Goal: Information Seeking & Learning: Compare options

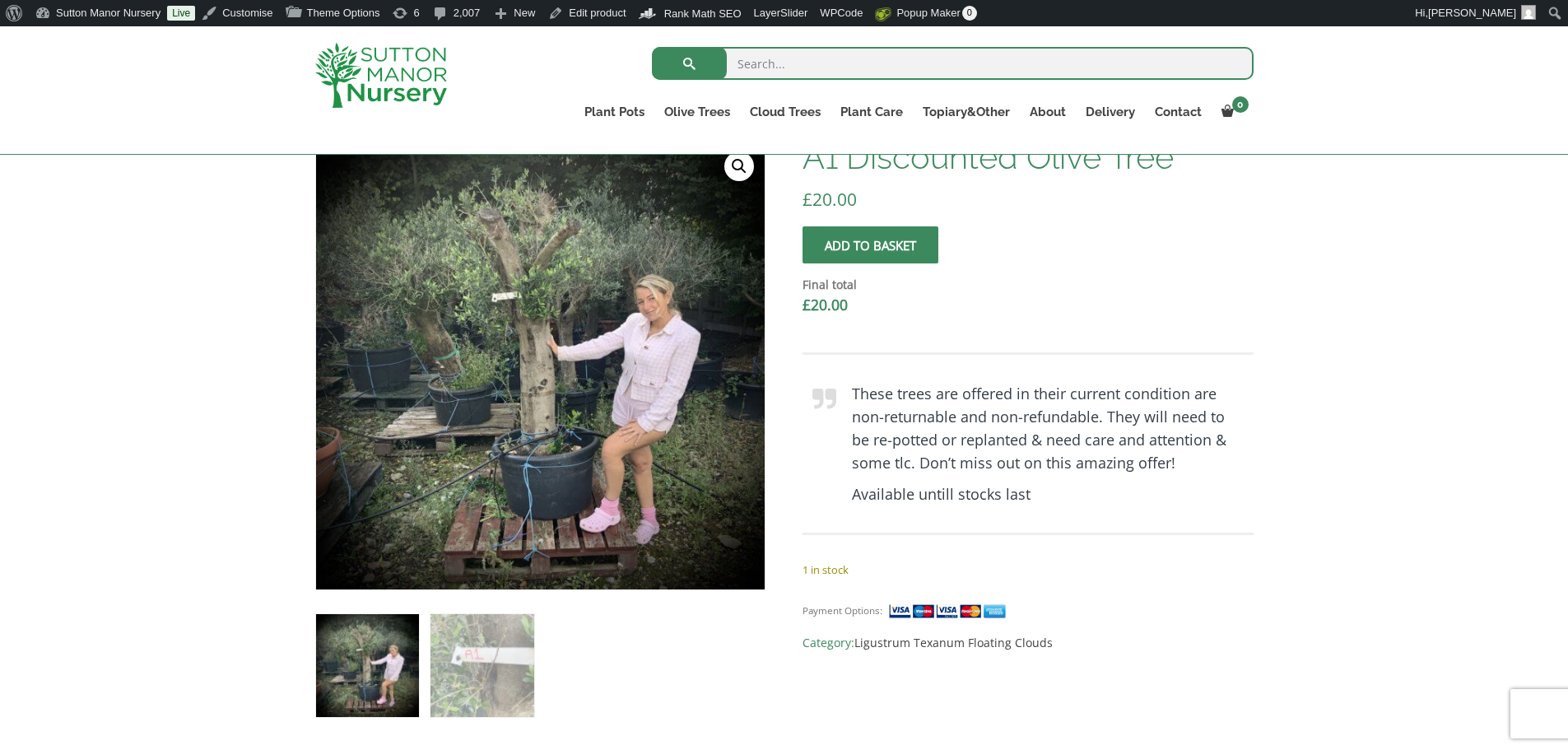
scroll to position [412, 0]
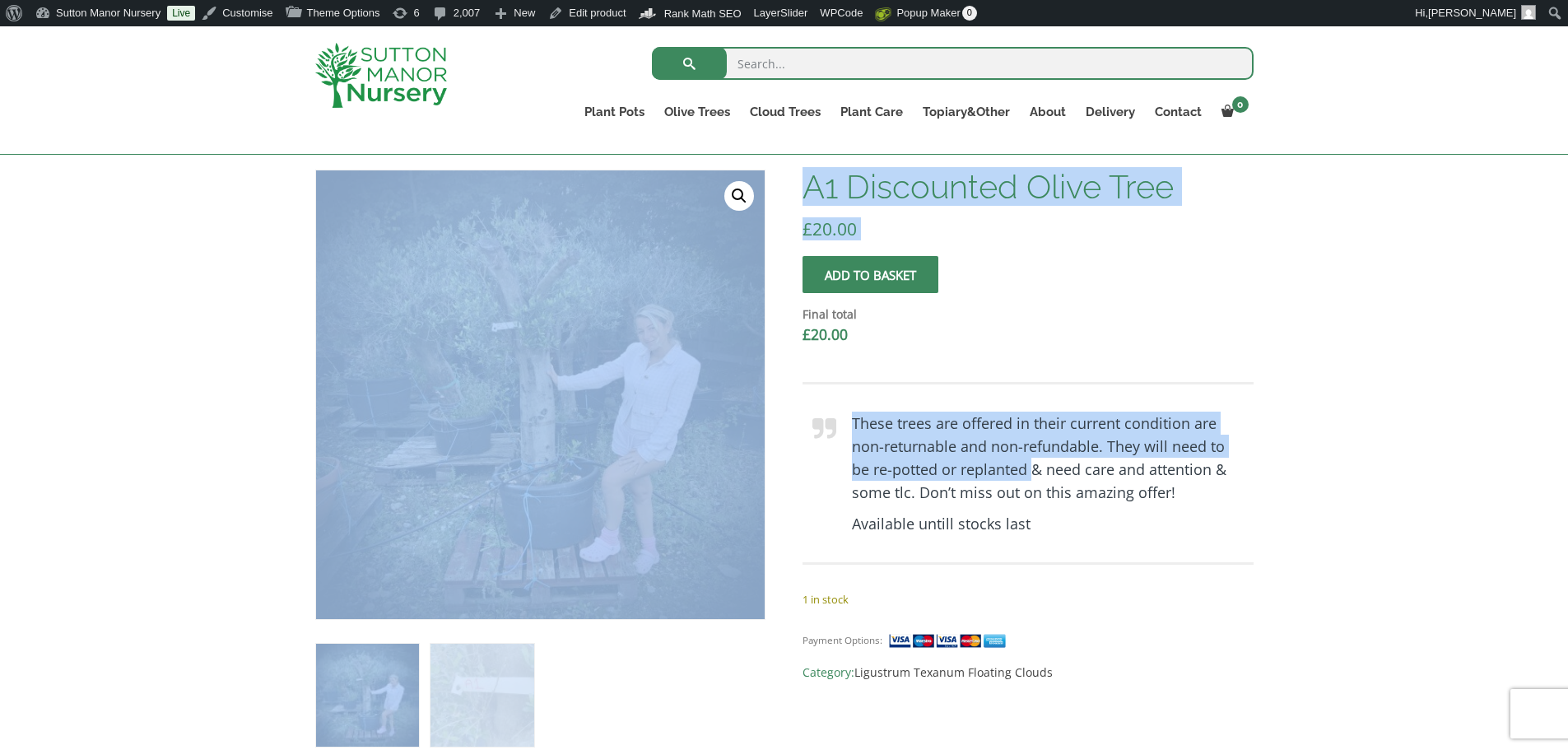
drag, startPoint x: 310, startPoint y: 161, endPoint x: 1038, endPoint y: 474, distance: 792.4
click at [1031, 479] on div "Add soil to your order? Please select an option (x1) 75L Bag (£34.99) (x2) 75L …" at bounding box center [784, 719] width 1568 height 1505
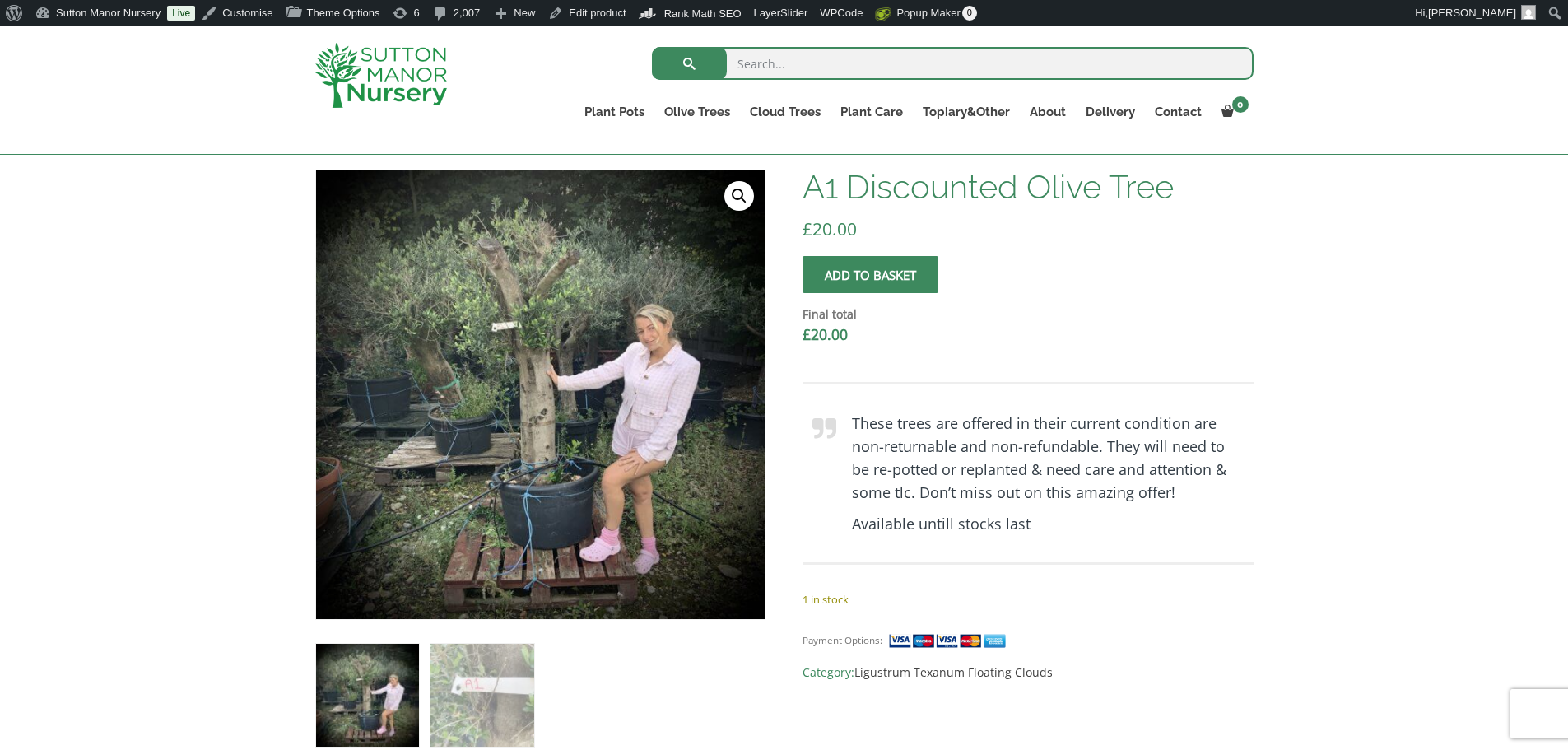
click at [1240, 578] on div "These trees are offered in their current condition are non-returnable and non-r…" at bounding box center [1027, 473] width 450 height 232
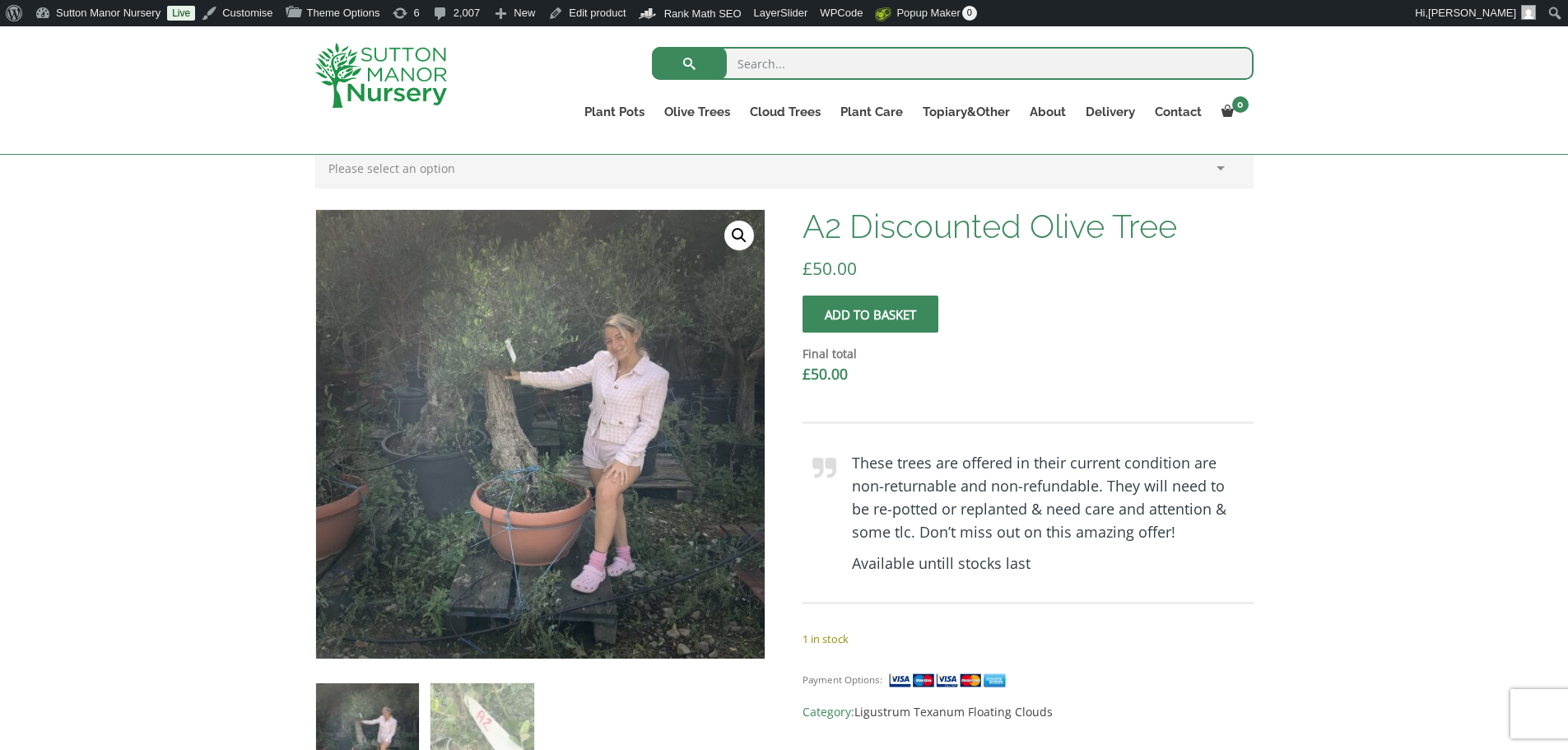
scroll to position [412, 0]
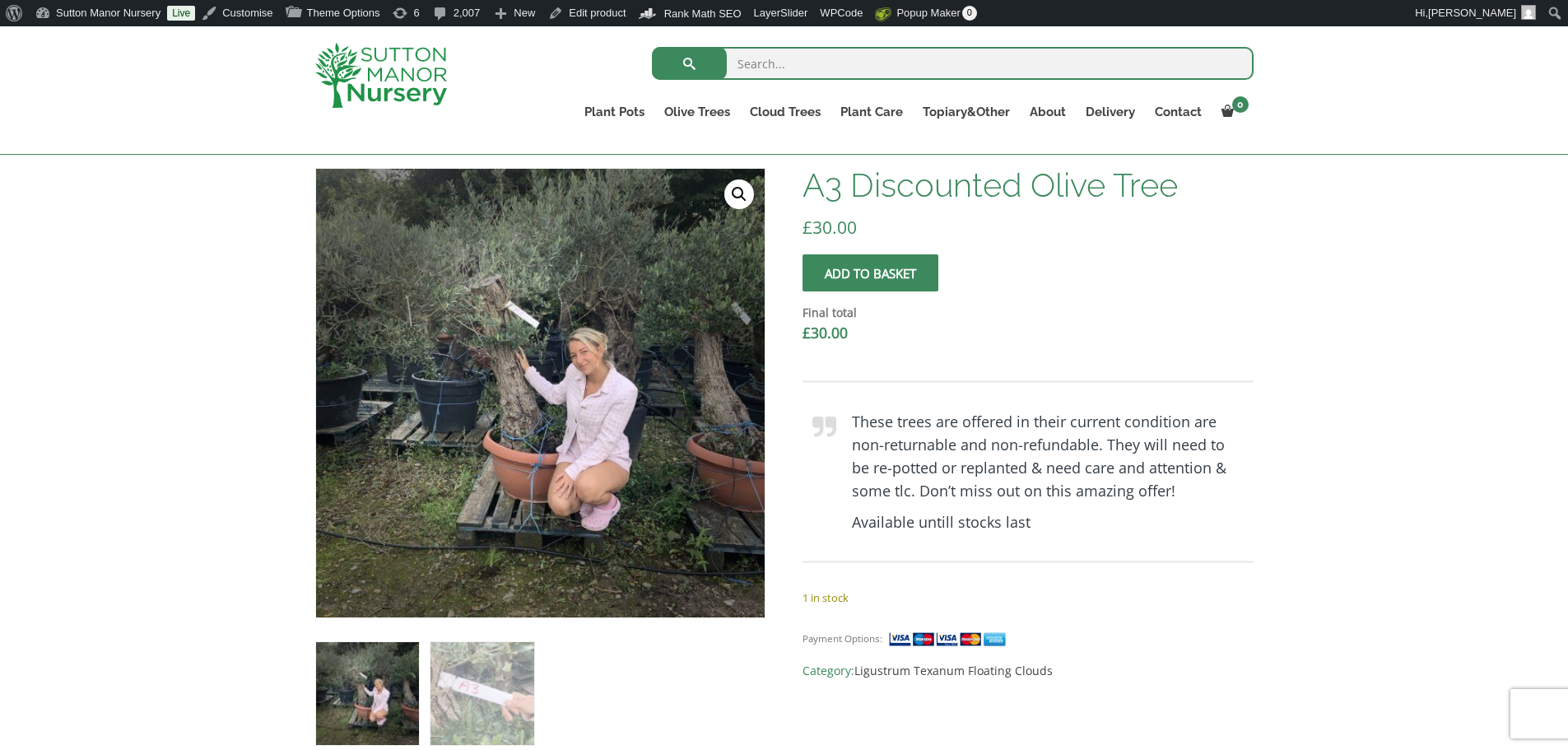
scroll to position [412, 0]
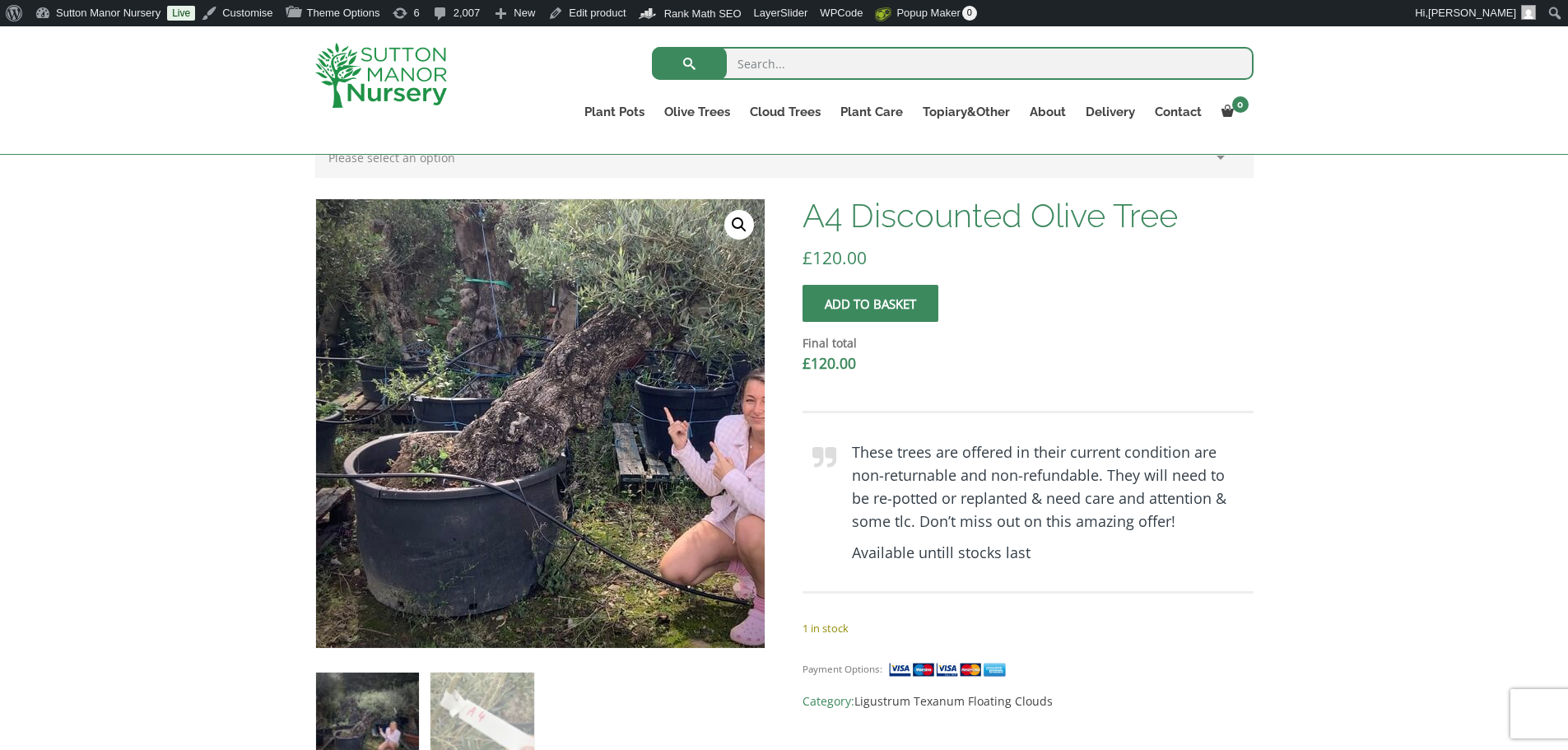
scroll to position [412, 0]
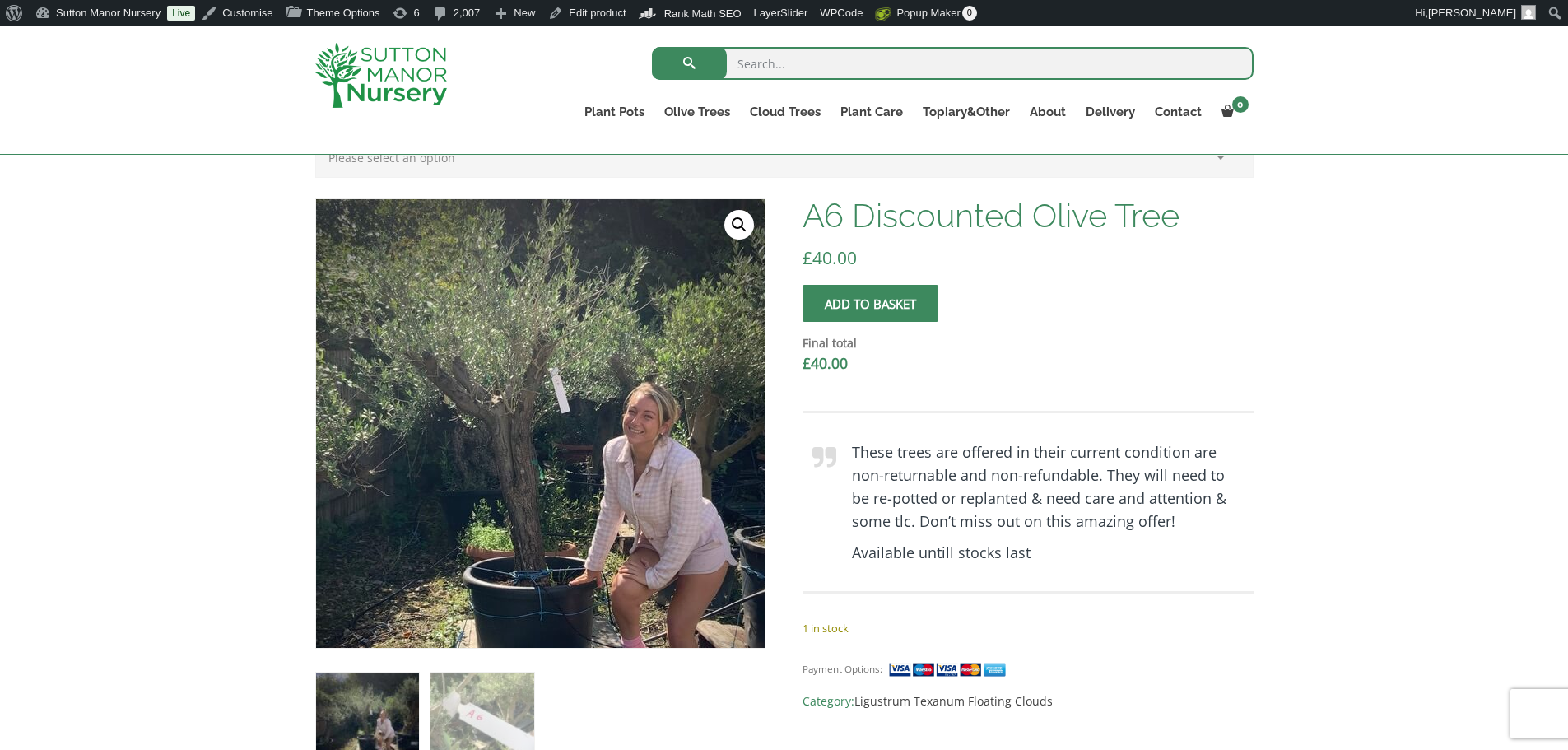
scroll to position [412, 0]
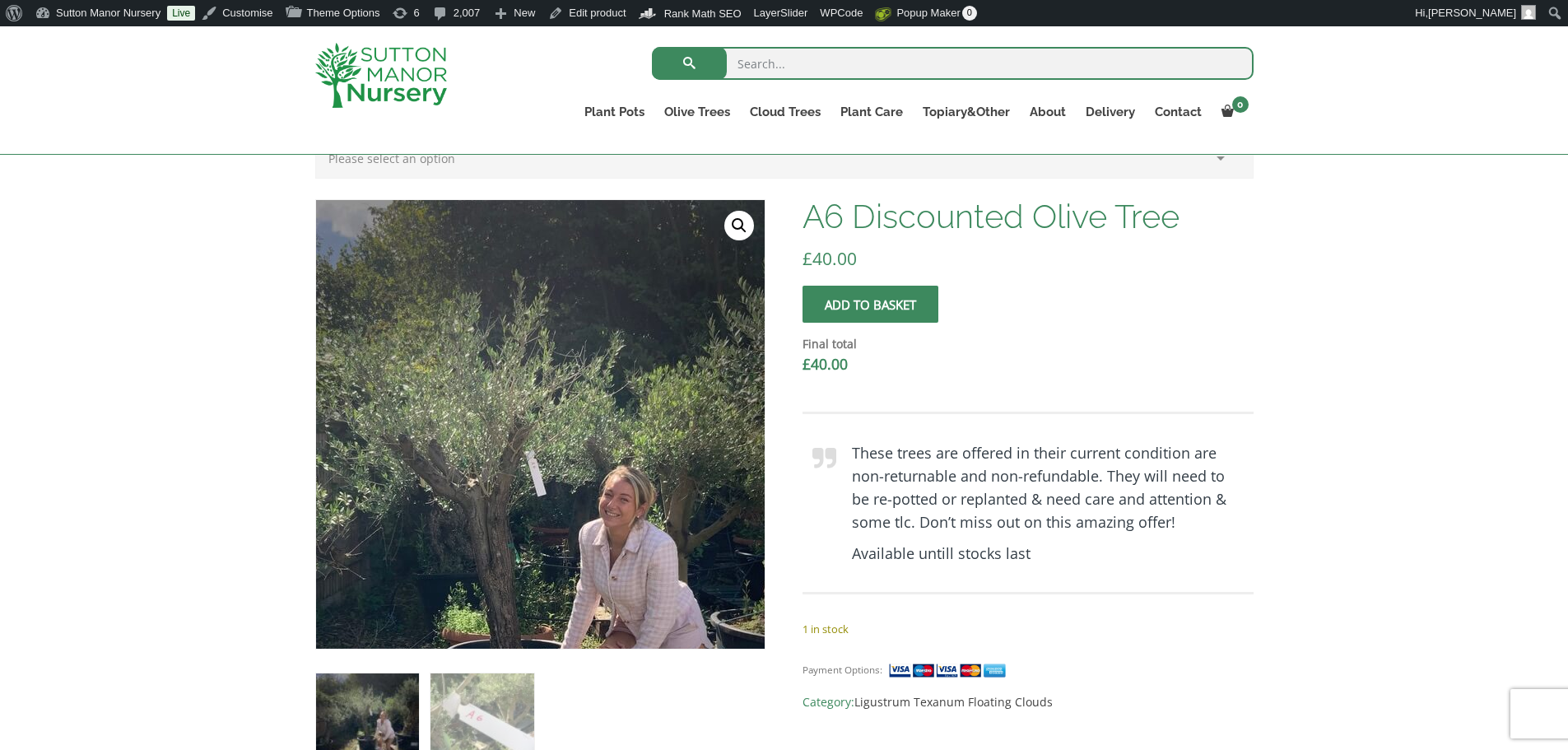
scroll to position [412, 0]
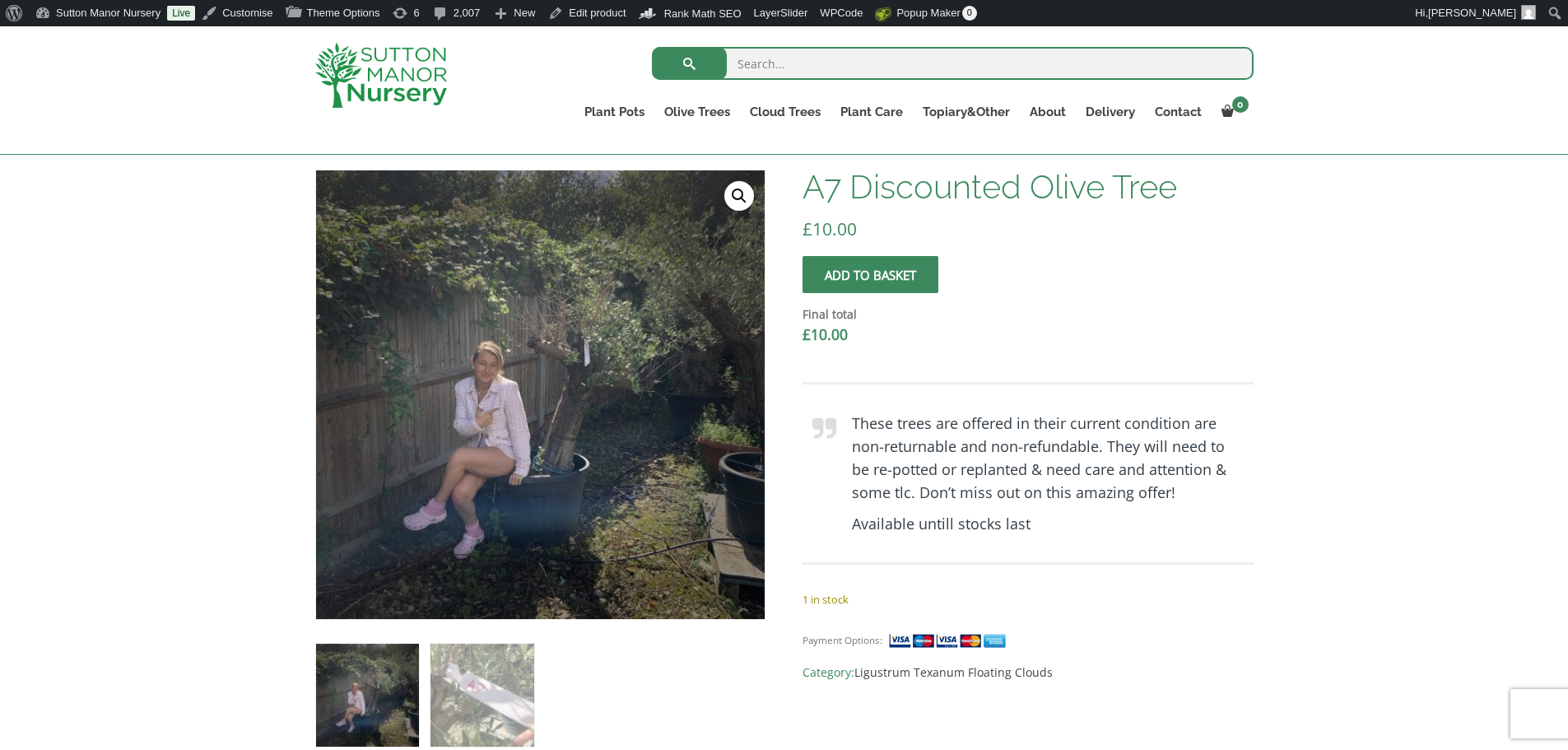
scroll to position [465, 0]
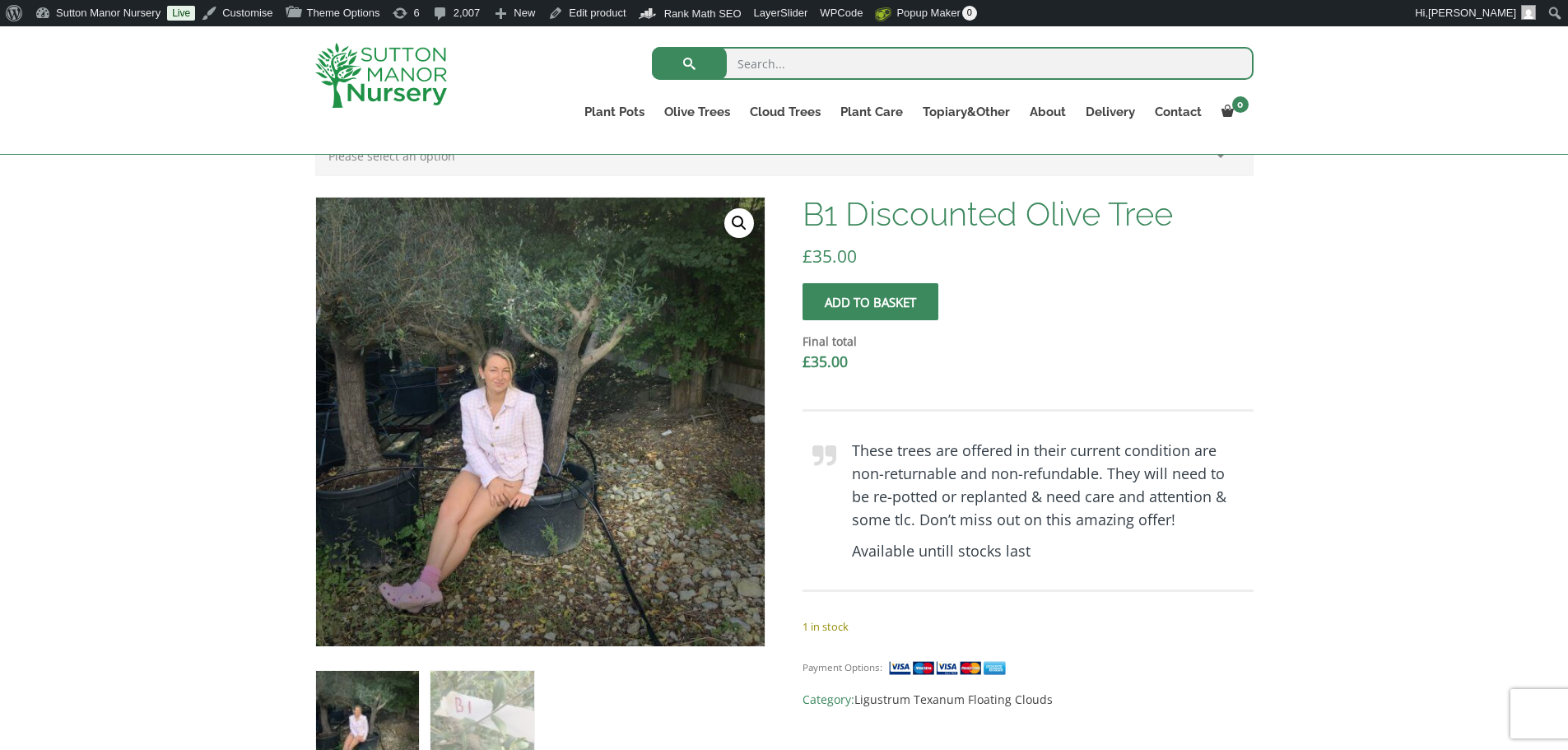
scroll to position [425, 0]
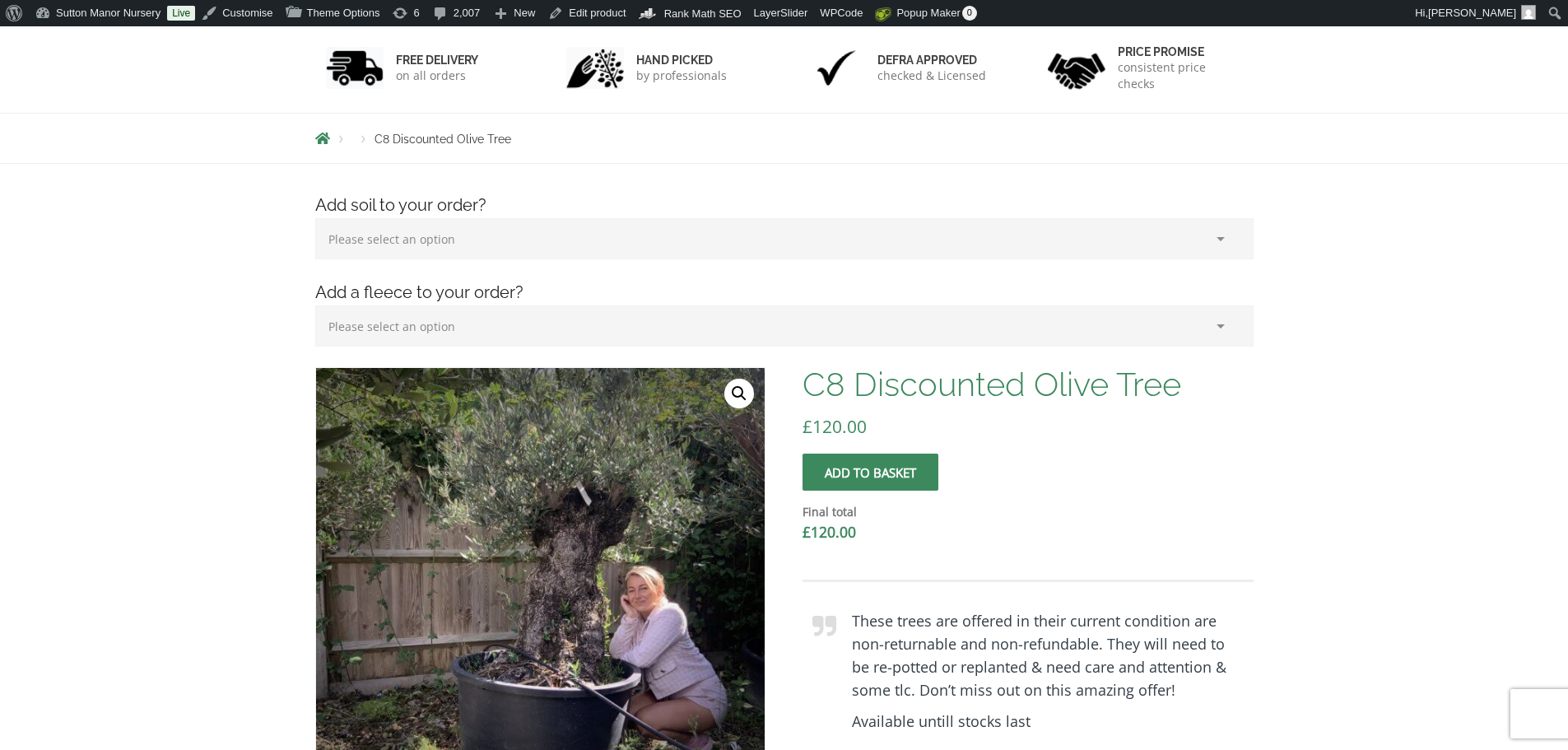
scroll to position [412, 0]
